Goal: Check status: Check status

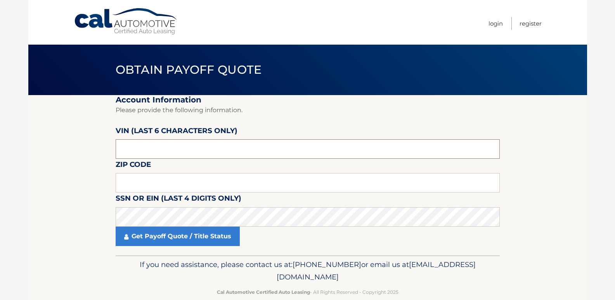
click at [164, 149] on input "text" at bounding box center [308, 148] width 384 height 19
type input "658738"
click at [218, 181] on input "text" at bounding box center [308, 182] width 384 height 19
type input "11804"
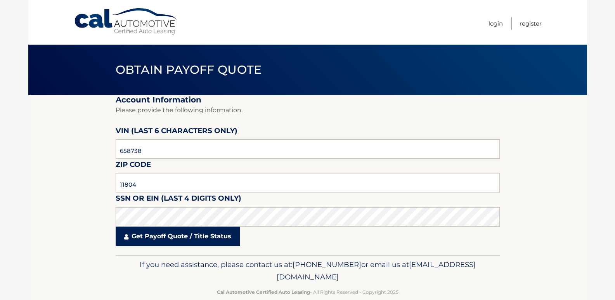
click at [193, 234] on link "Get Payoff Quote / Title Status" at bounding box center [178, 236] width 124 height 19
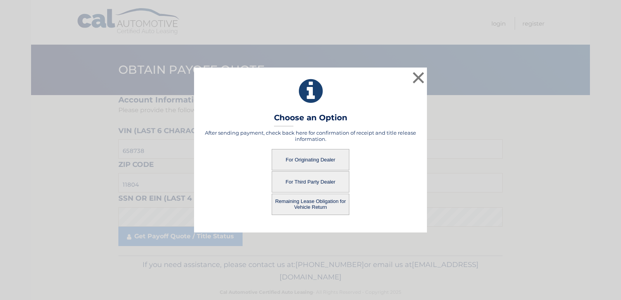
click at [319, 158] on button "For Originating Dealer" at bounding box center [311, 159] width 78 height 21
click at [318, 159] on button "For Originating Dealer" at bounding box center [311, 159] width 78 height 21
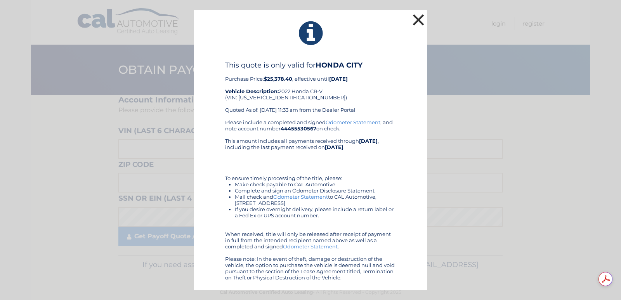
click at [420, 18] on button "×" at bounding box center [418, 20] width 16 height 16
